Goal: Task Accomplishment & Management: Manage account settings

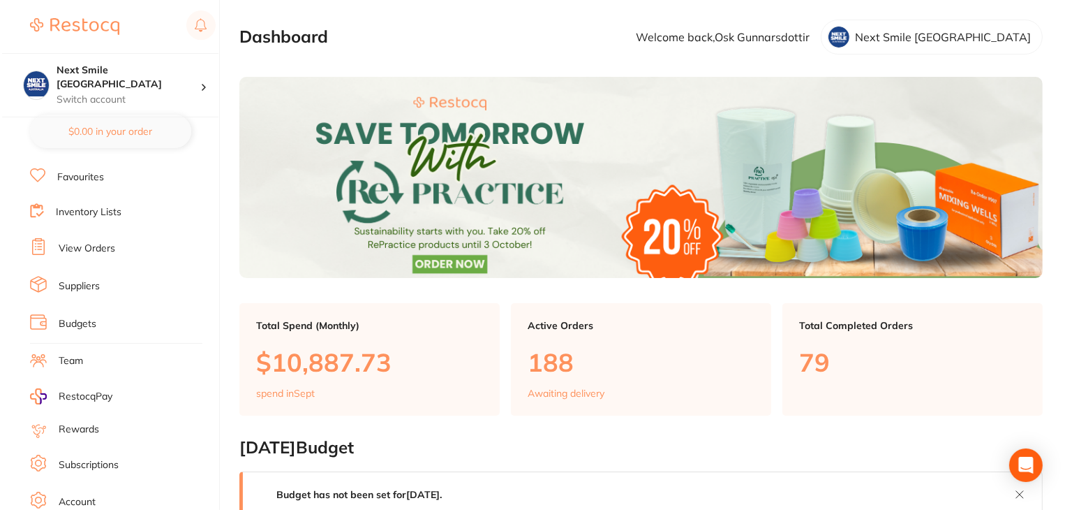
scroll to position [140, 0]
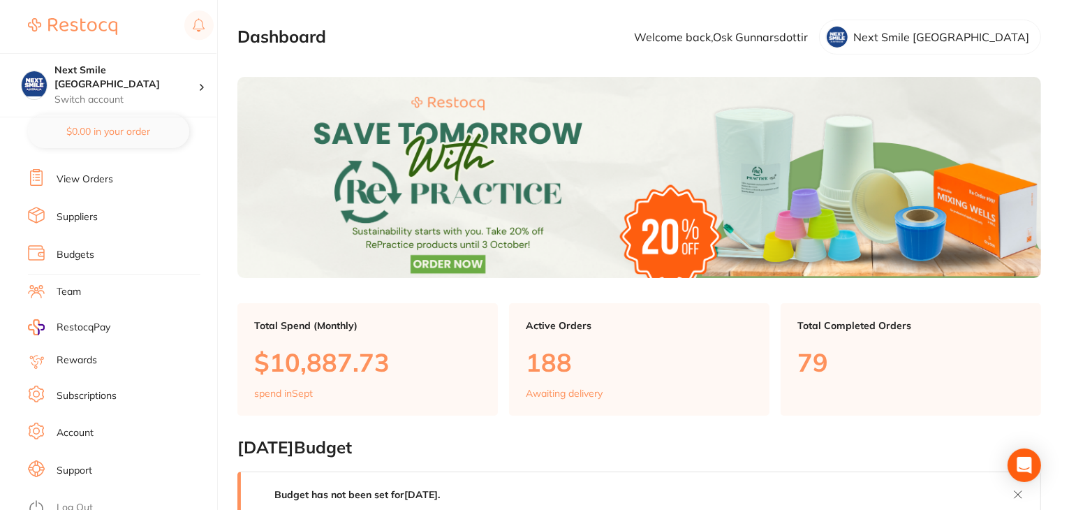
click at [75, 501] on link "Log Out" at bounding box center [75, 508] width 36 height 14
click at [73, 501] on link "Log Out" at bounding box center [75, 508] width 36 height 14
